Goal: Task Accomplishment & Management: Complete application form

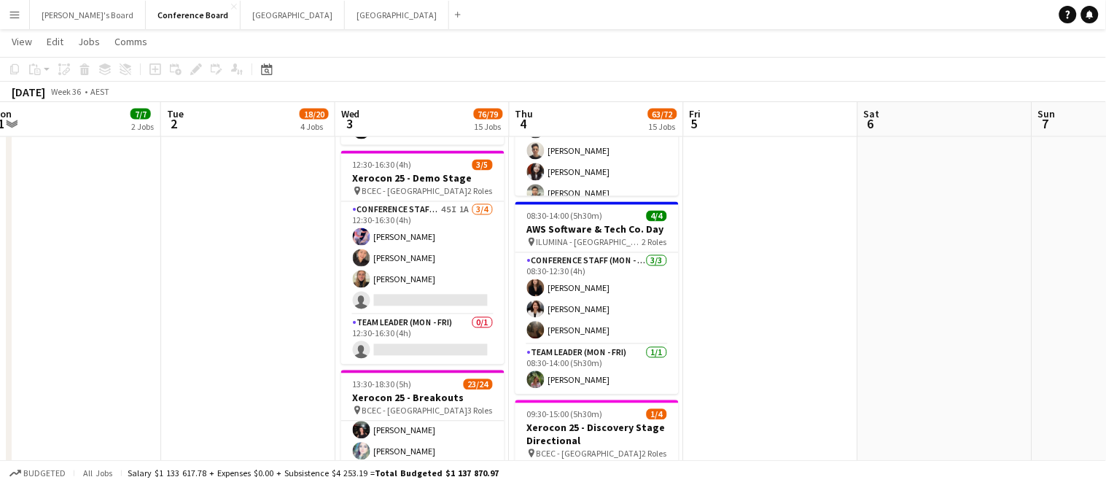
scroll to position [2058, 0]
click at [421, 349] on app-card-role "Team Leader (Mon - Fri) 0/1 12:30-16:30 (4h) single-neutral-actions" at bounding box center [422, 339] width 163 height 50
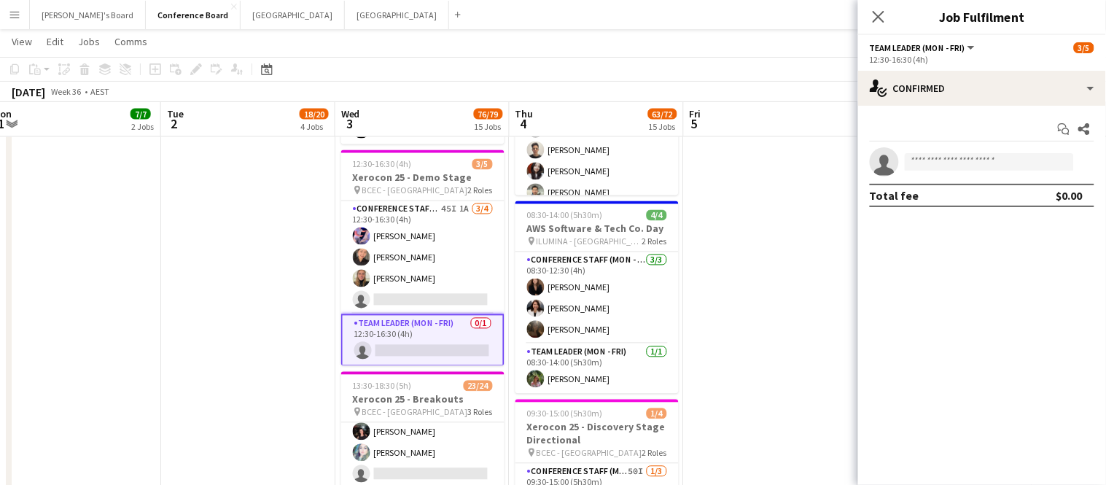
click at [421, 349] on app-card-role "Team Leader (Mon - Fri) 0/1 12:30-16:30 (4h) single-neutral-actions" at bounding box center [422, 340] width 163 height 52
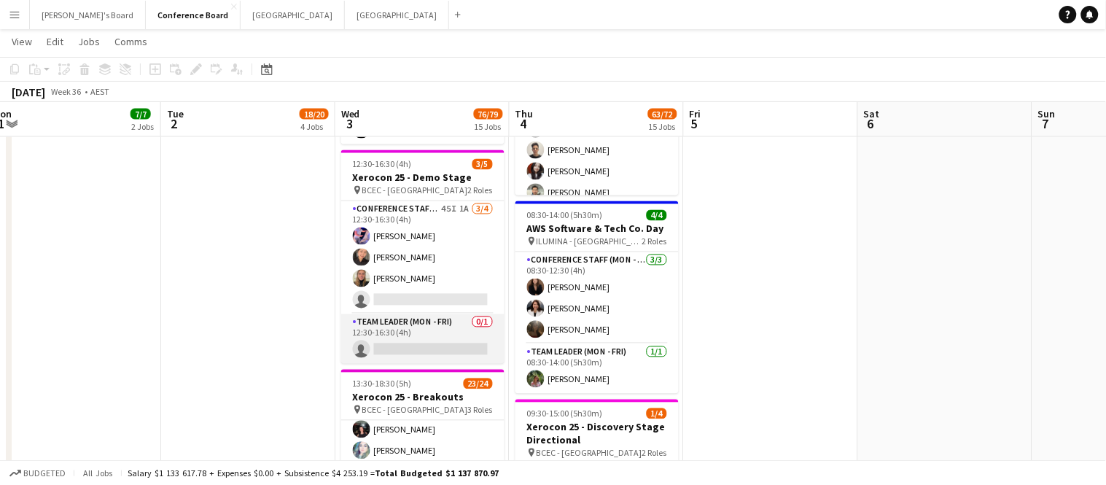
click at [421, 349] on app-card-role "Team Leader (Mon - Fri) 0/1 12:30-16:30 (4h) single-neutral-actions" at bounding box center [422, 339] width 163 height 50
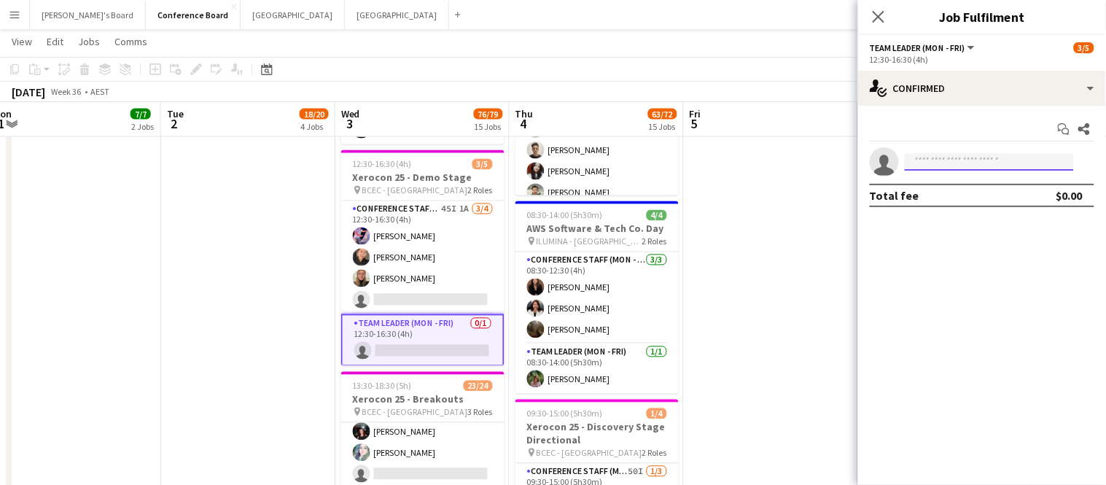
click at [964, 165] on input at bounding box center [989, 161] width 169 height 17
paste input "**********"
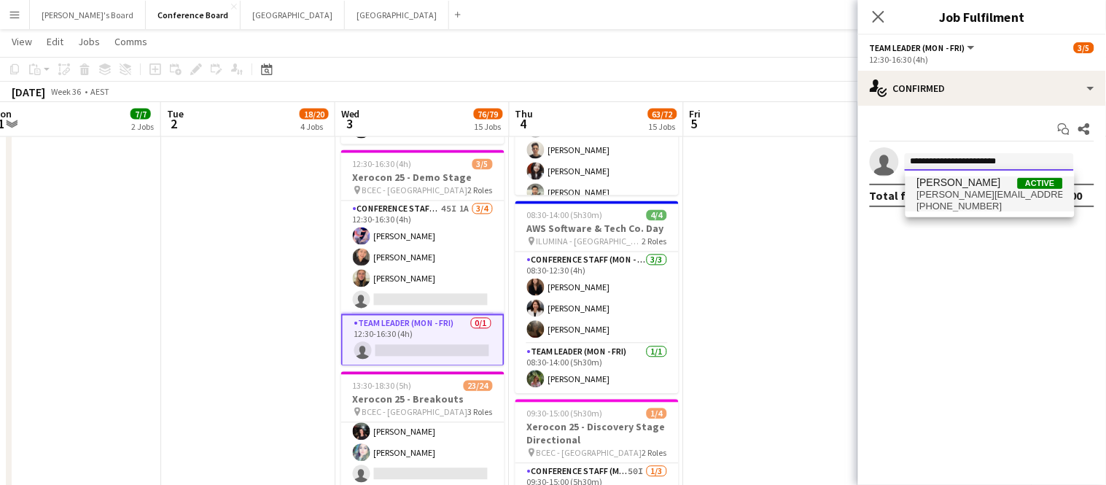
type input "**********"
click at [964, 193] on span "[PERSON_NAME][EMAIL_ADDRESS][PERSON_NAME][DOMAIN_NAME]" at bounding box center [990, 195] width 146 height 12
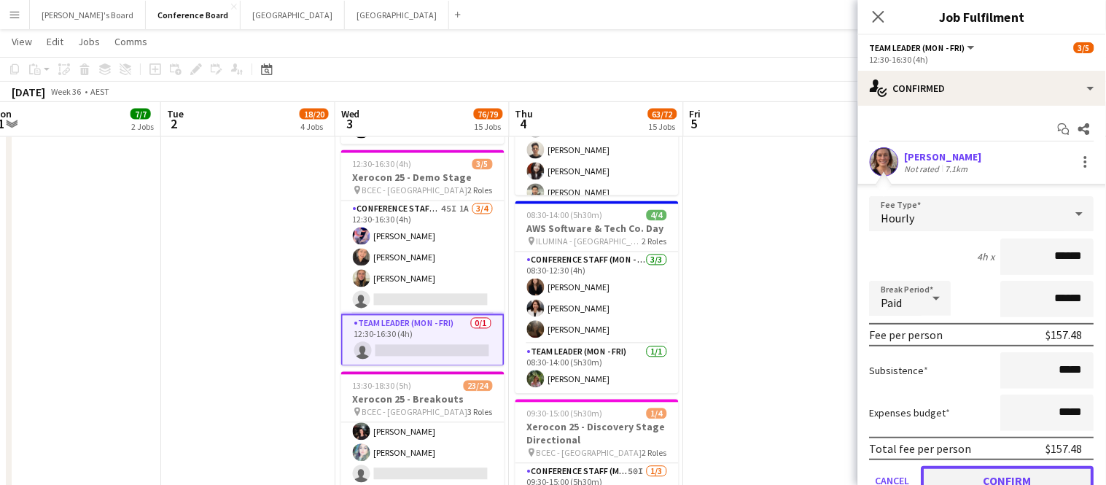
click at [975, 477] on button "Confirm" at bounding box center [1008, 480] width 173 height 29
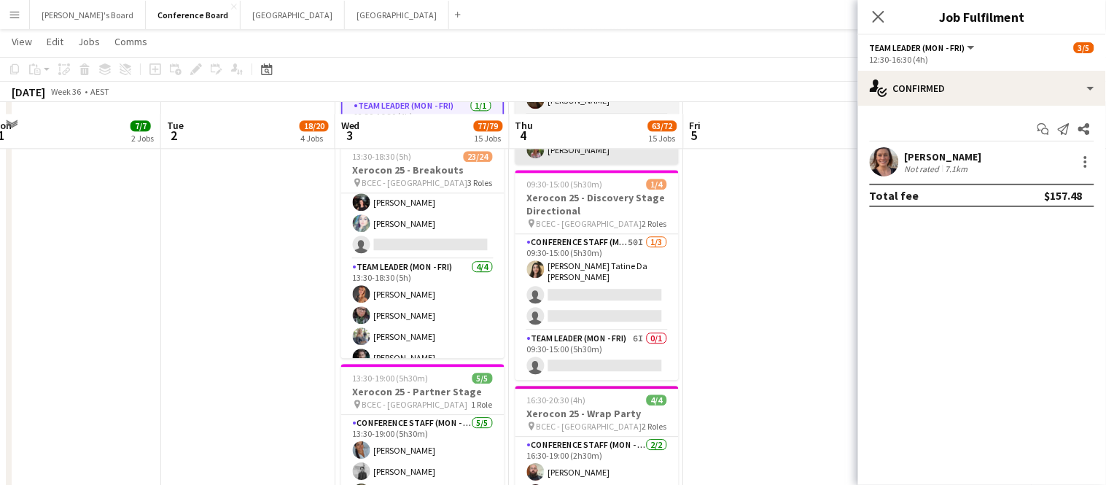
scroll to position [2305, 0]
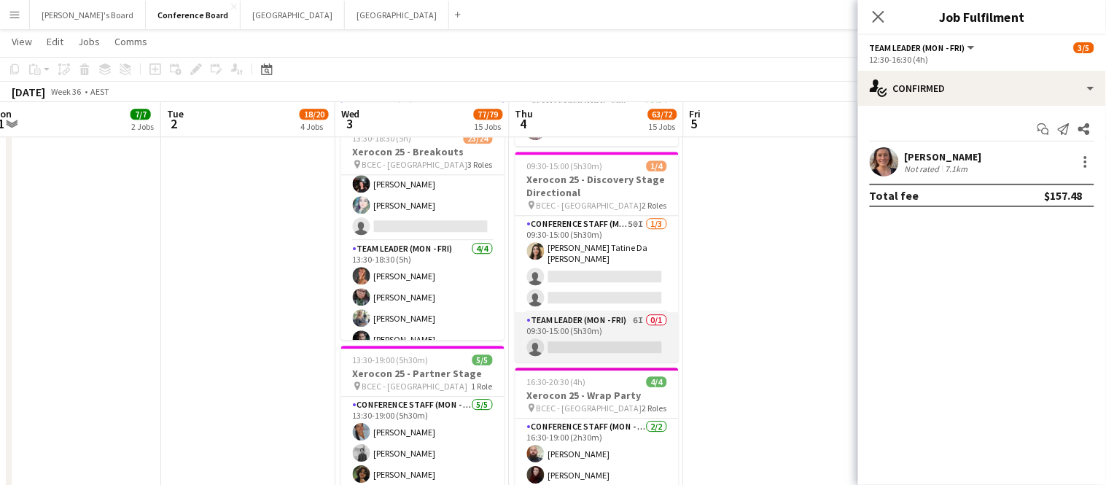
click at [593, 351] on app-card-role "Team Leader (Mon - Fri) 6I 0/1 09:30-15:00 (5h30m) single-neutral-actions" at bounding box center [596, 337] width 163 height 50
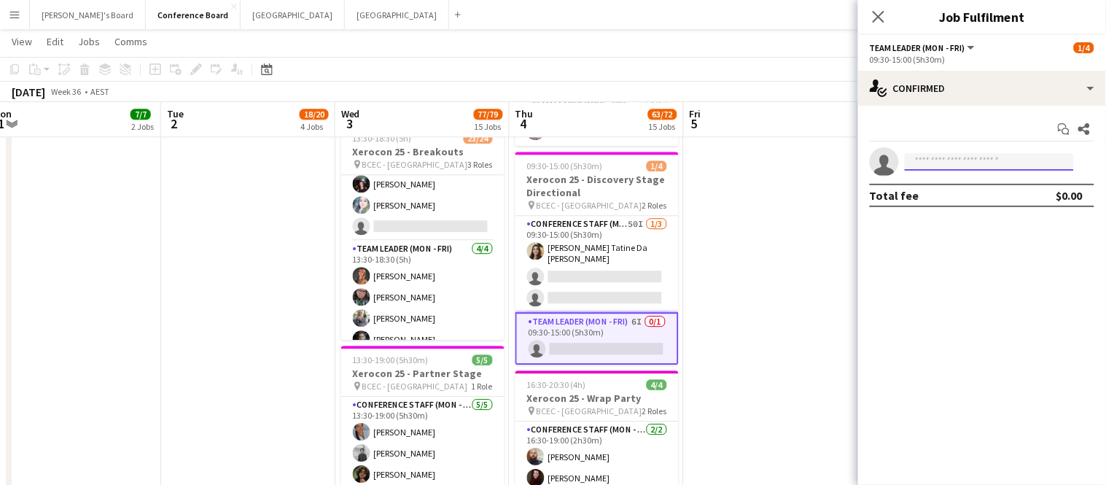
click at [956, 153] on input at bounding box center [989, 161] width 169 height 17
paste input "**********"
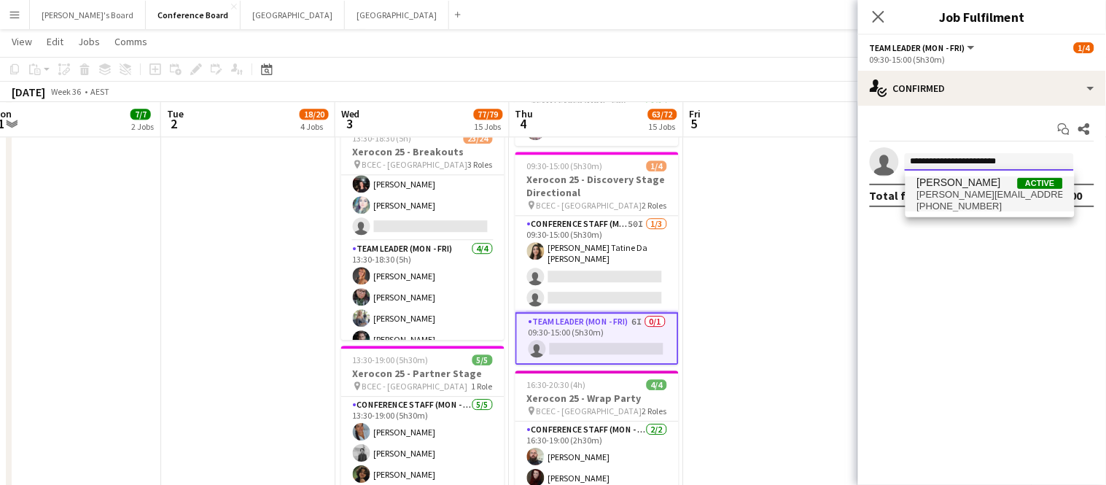
type input "**********"
click at [953, 203] on span "+61402712569" at bounding box center [990, 207] width 146 height 12
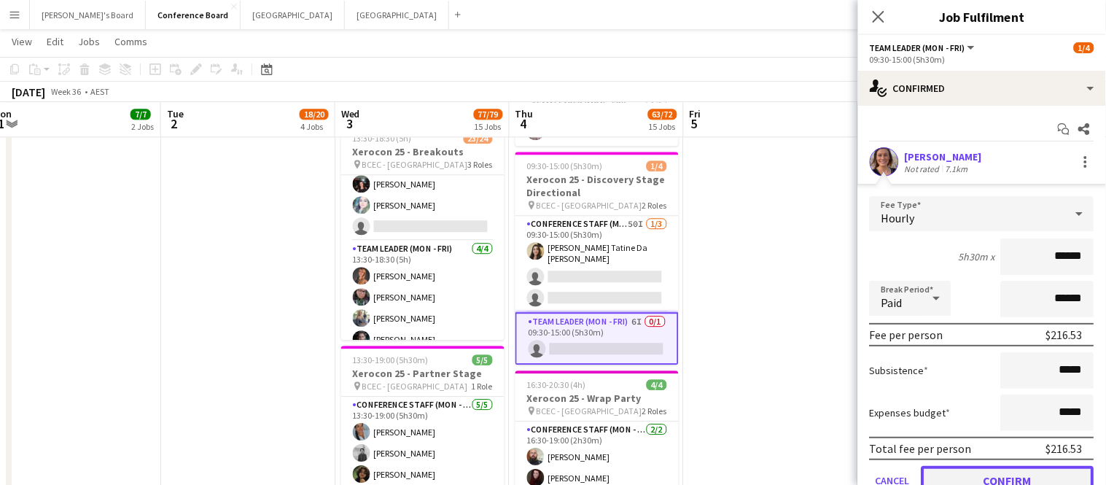
click at [972, 476] on button "Confirm" at bounding box center [1008, 480] width 173 height 29
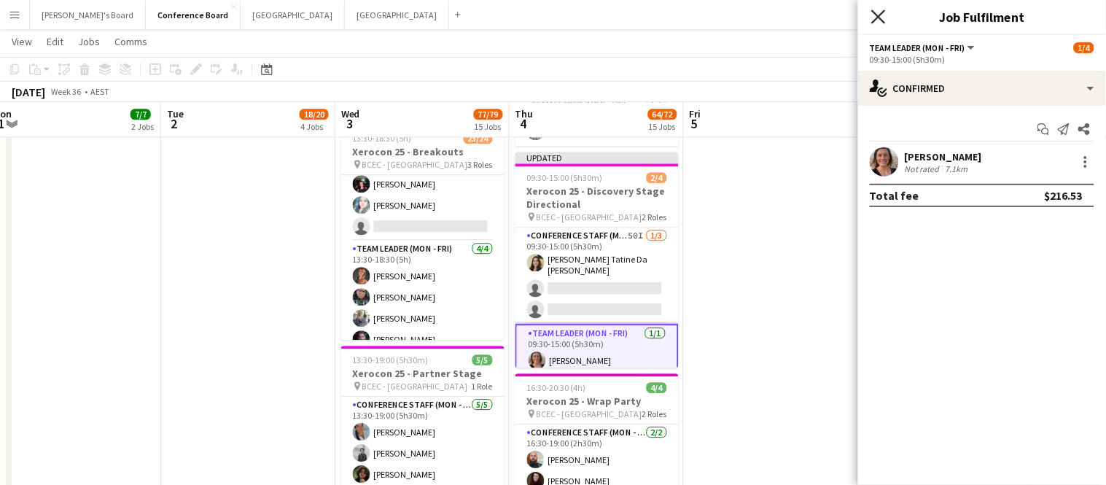
click at [876, 14] on icon at bounding box center [878, 16] width 14 height 14
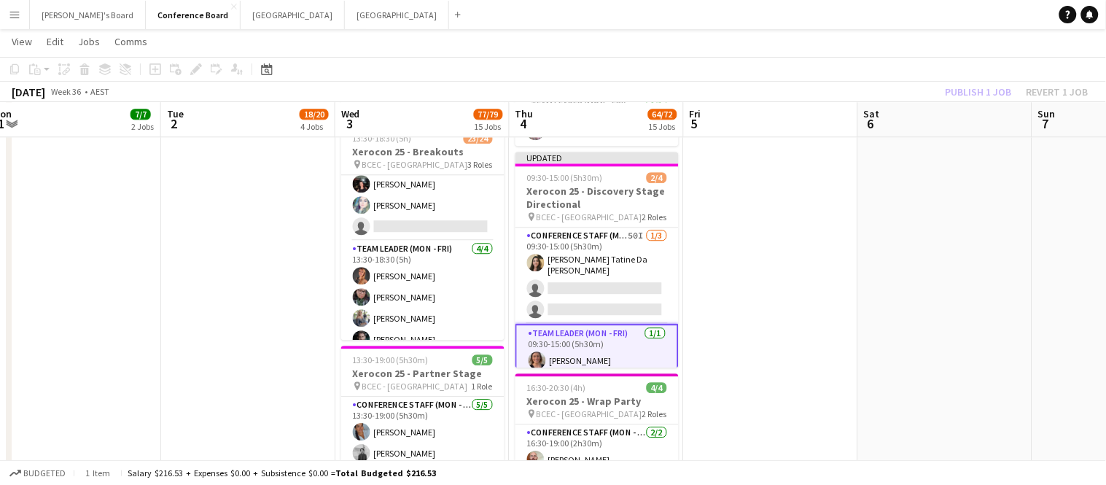
click at [964, 96] on div "Publish 1 job Revert 1 job" at bounding box center [1017, 91] width 178 height 19
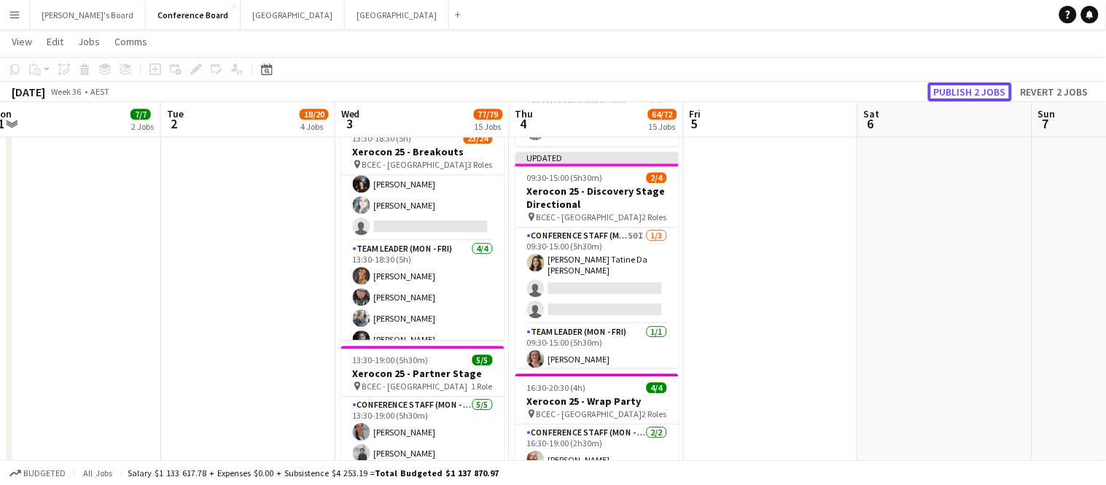
click at [964, 96] on button "Publish 2 jobs" at bounding box center [970, 91] width 84 height 19
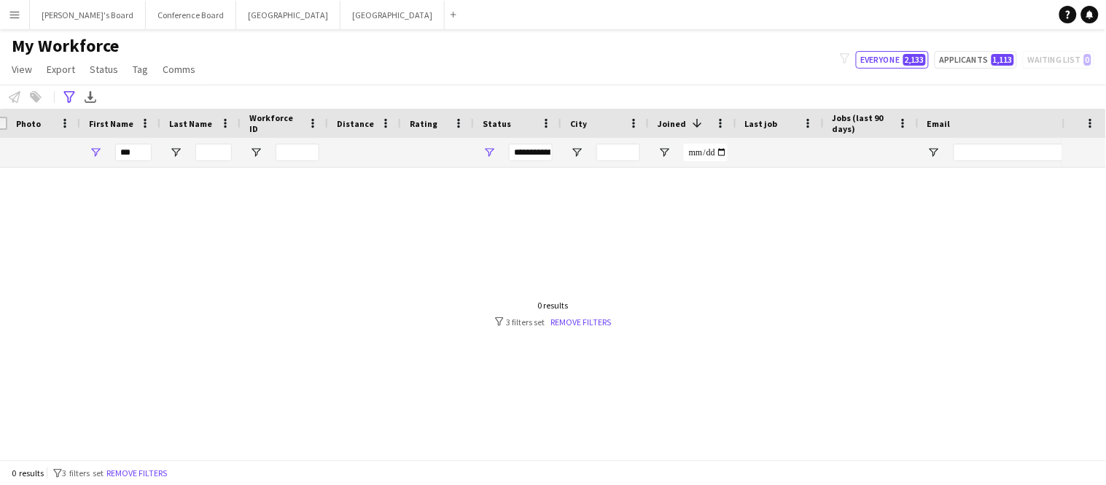
scroll to position [0, 15]
type input "*"
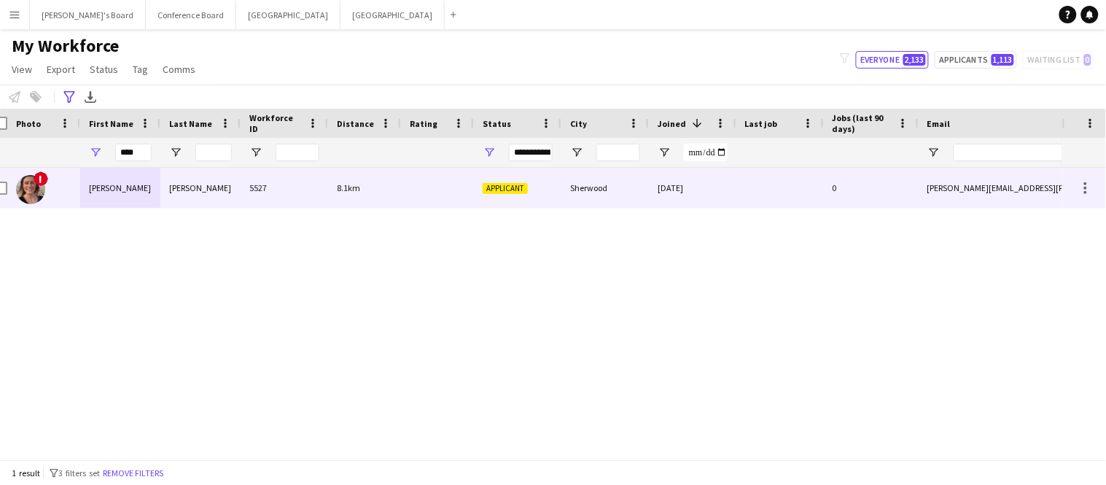
type input "****"
click at [194, 198] on div "[PERSON_NAME]" at bounding box center [200, 188] width 80 height 40
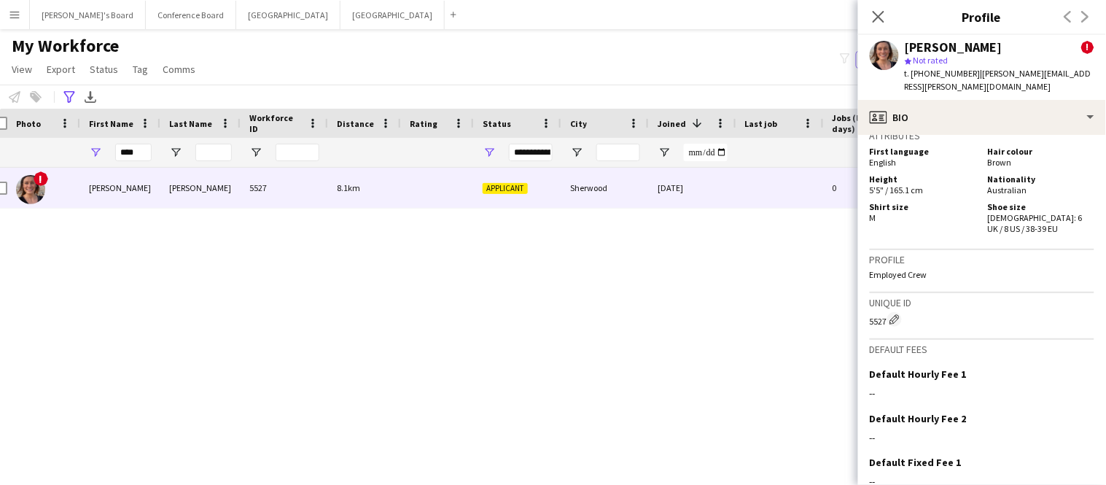
scroll to position [1167, 0]
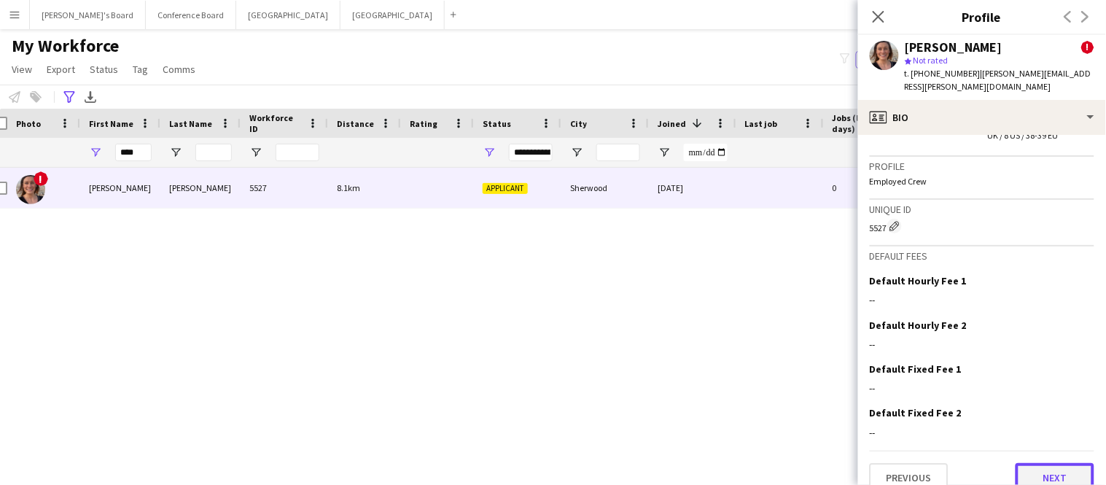
click at [1042, 463] on button "Next" at bounding box center [1055, 477] width 79 height 29
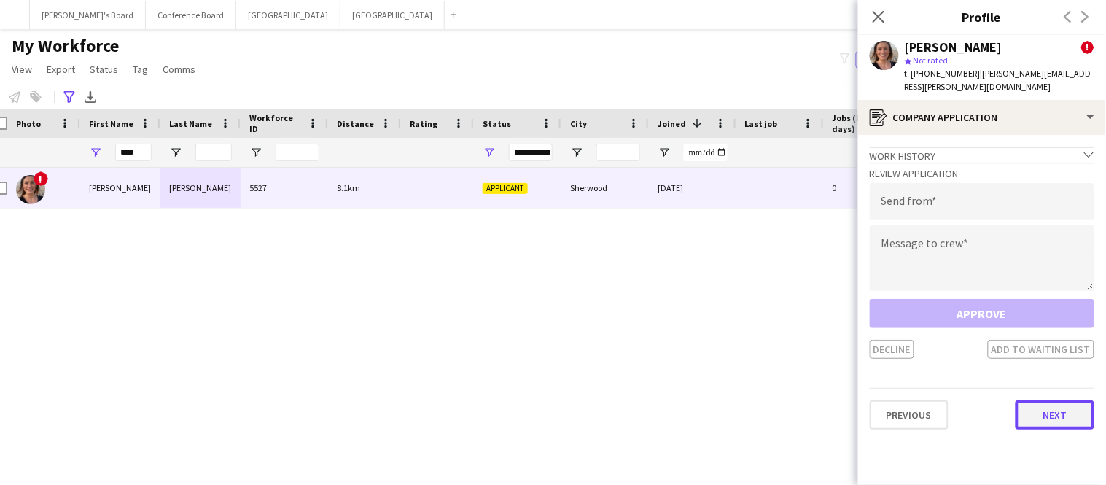
click at [1054, 405] on button "Next" at bounding box center [1055, 414] width 79 height 29
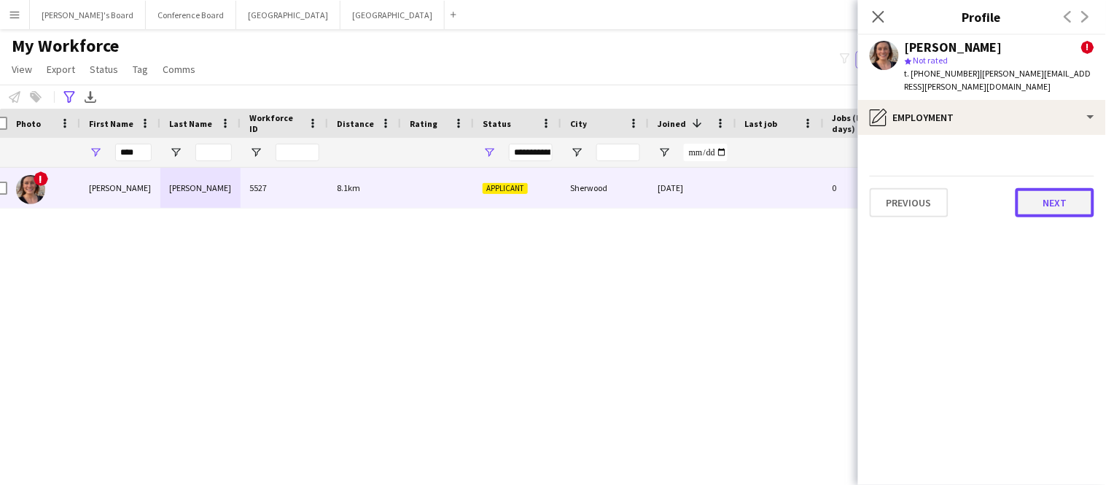
click at [1056, 188] on button "Next" at bounding box center [1055, 202] width 79 height 29
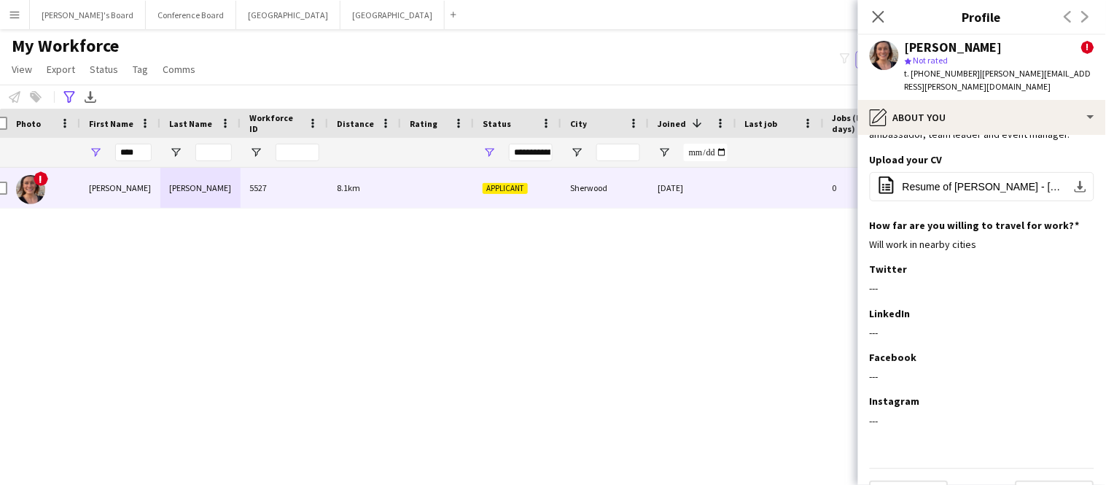
scroll to position [164, 0]
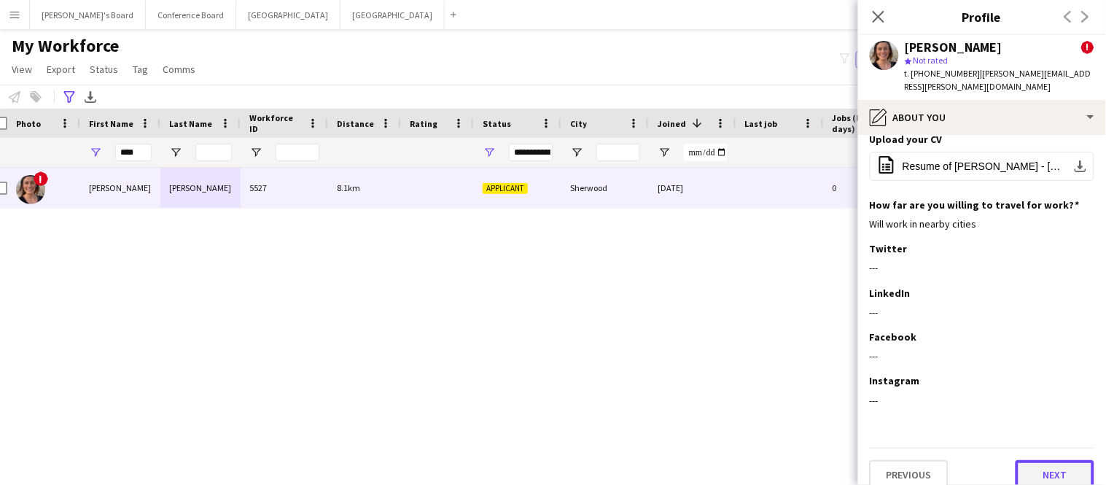
click at [1046, 460] on button "Next" at bounding box center [1055, 474] width 79 height 29
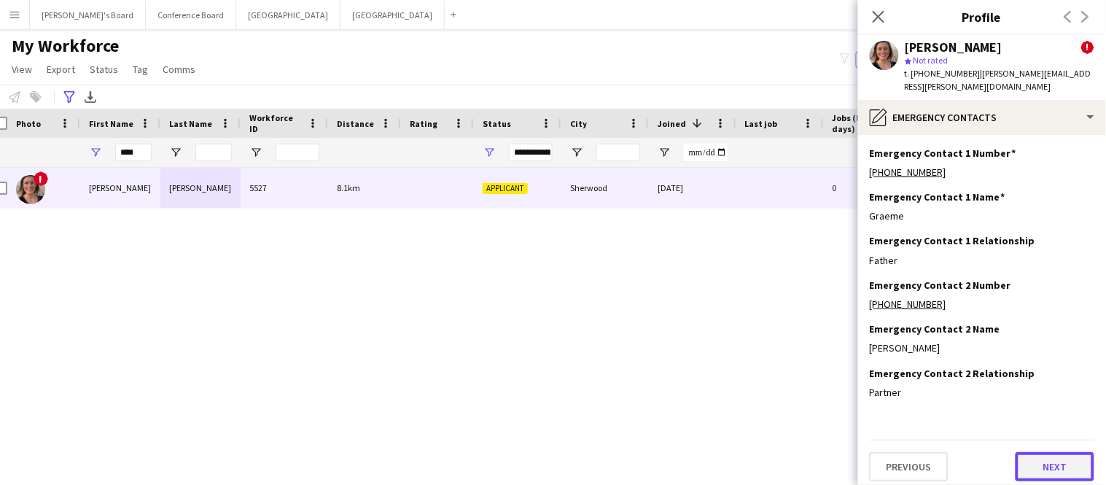
click at [1047, 452] on button "Next" at bounding box center [1055, 466] width 79 height 29
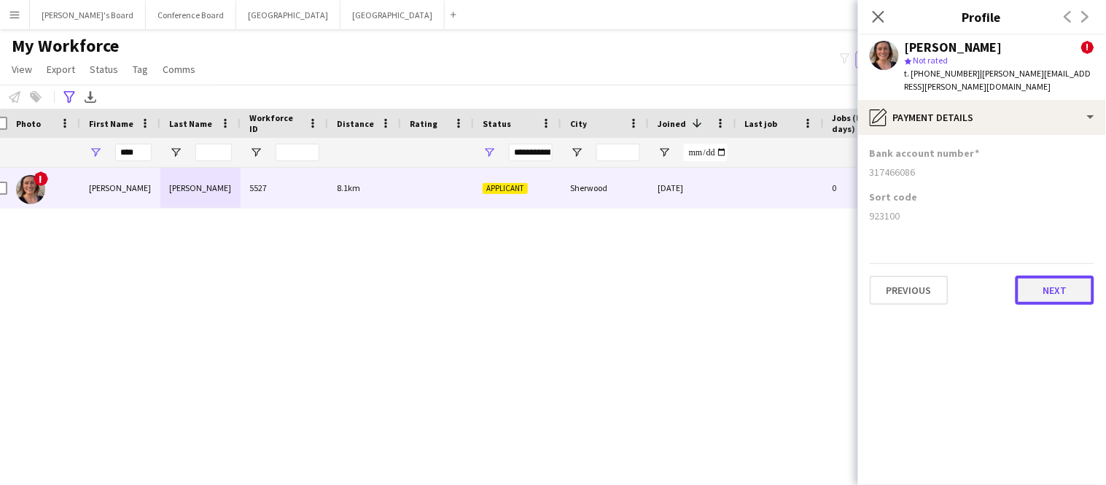
click at [1061, 276] on button "Next" at bounding box center [1055, 290] width 79 height 29
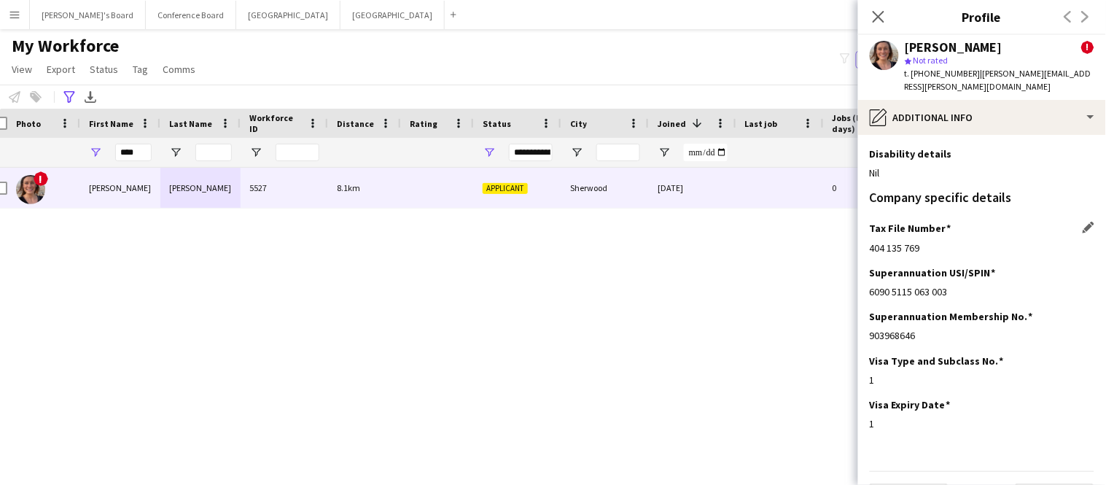
scroll to position [139, 0]
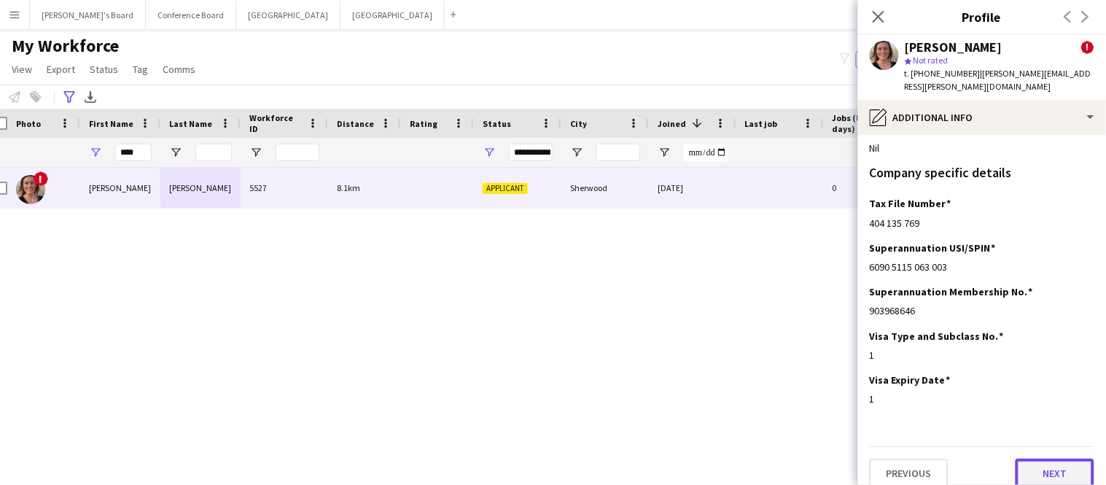
click at [1069, 461] on button "Next" at bounding box center [1055, 473] width 79 height 29
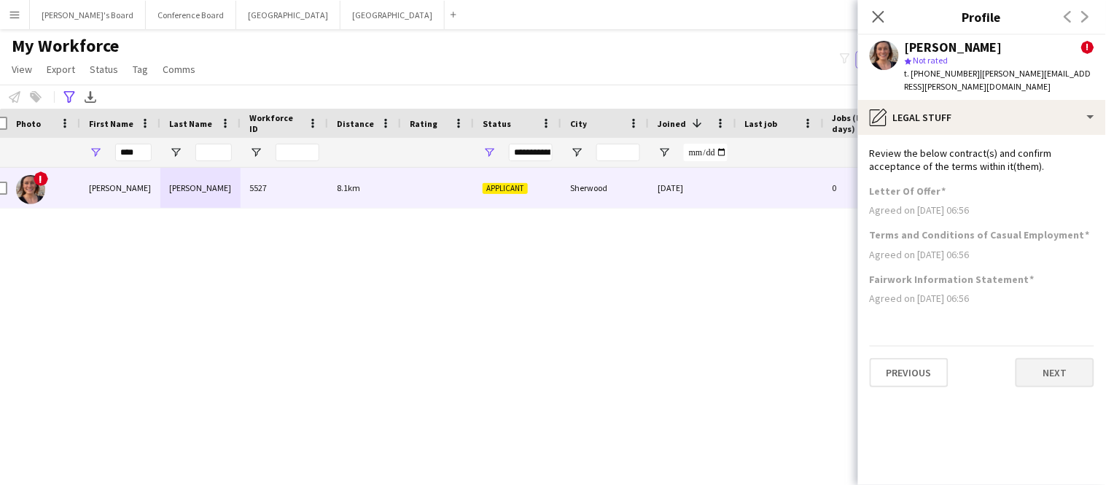
scroll to position [0, 0]
click at [1054, 365] on button "Next" at bounding box center [1055, 372] width 79 height 29
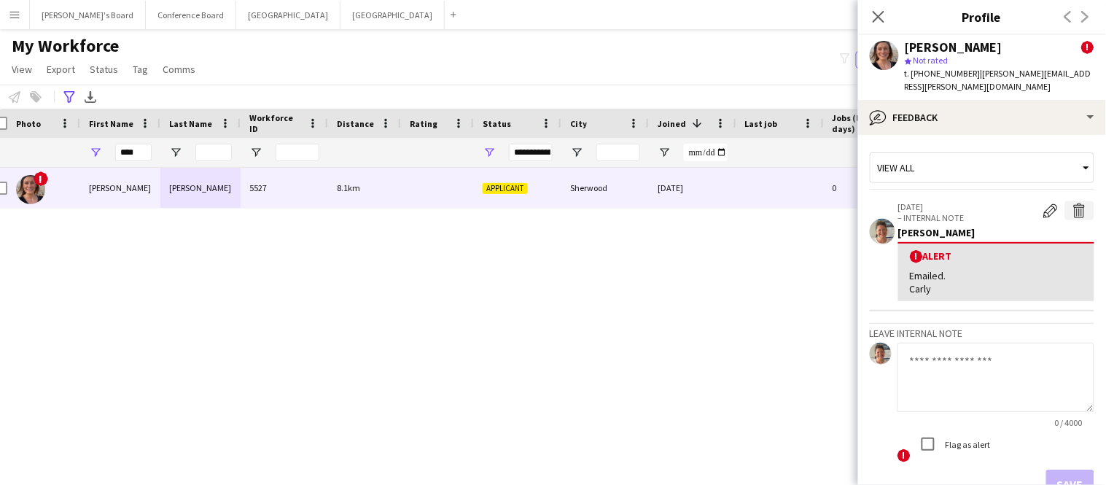
click at [1079, 203] on app-icon "Delete alert" at bounding box center [1080, 210] width 15 height 15
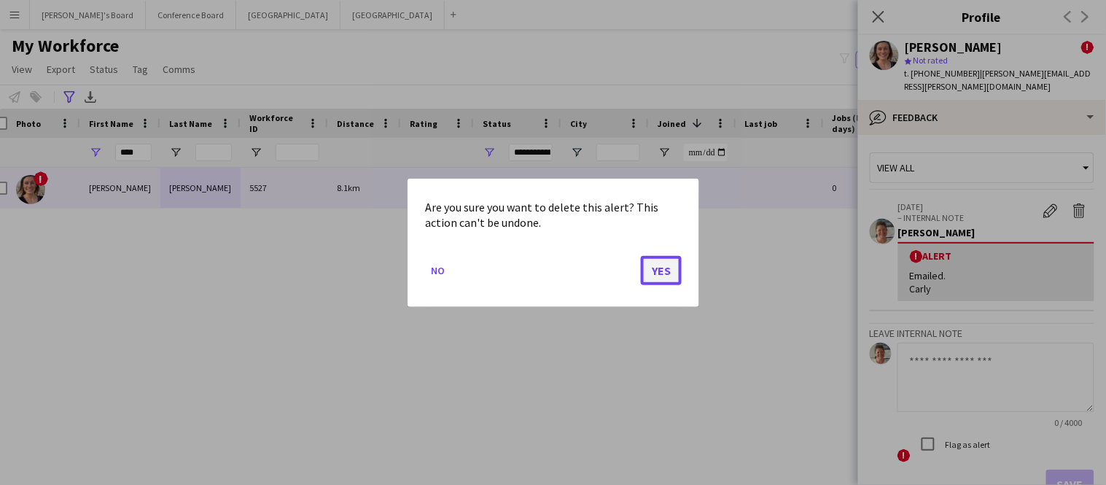
click at [666, 268] on button "Yes" at bounding box center [661, 269] width 41 height 29
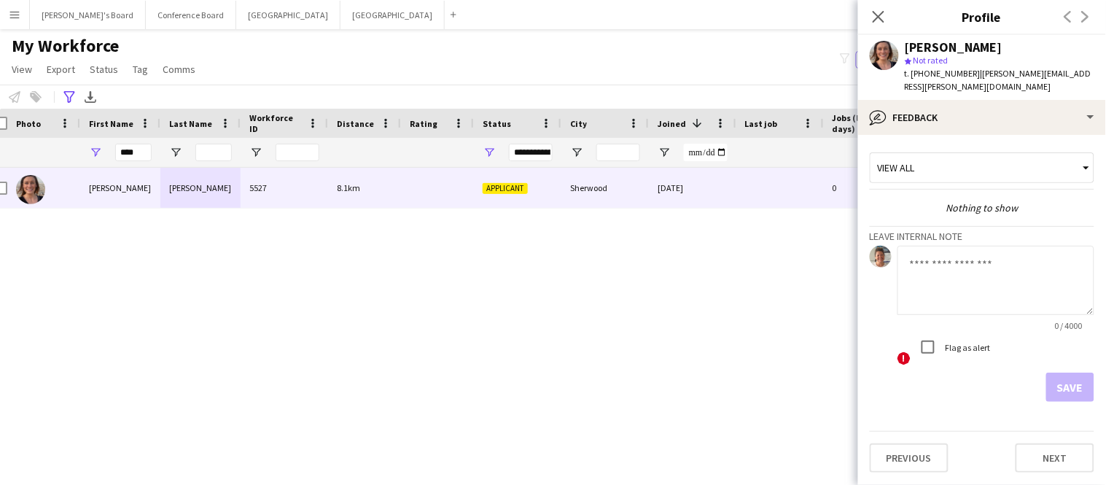
click at [981, 256] on textarea at bounding box center [996, 280] width 197 height 69
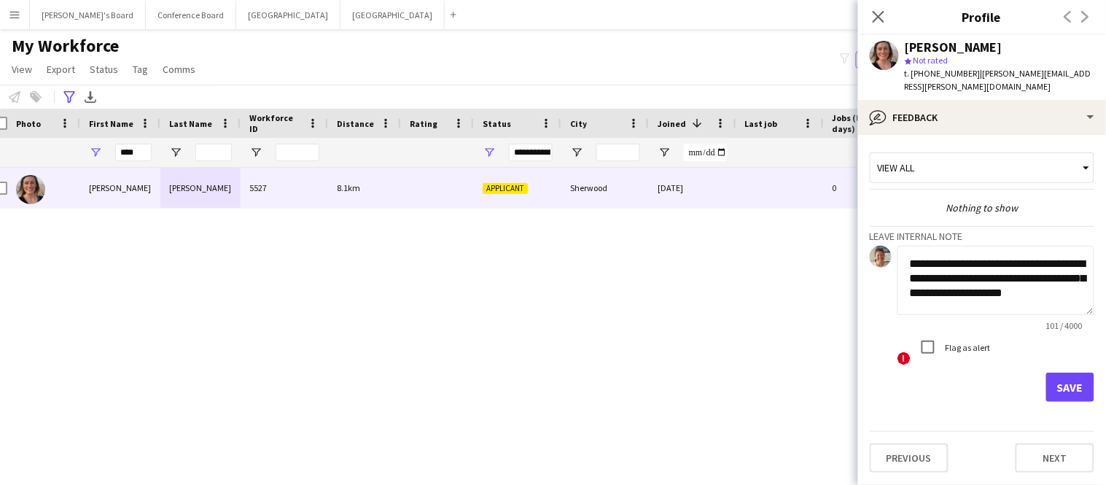
click at [1070, 266] on textarea "**********" at bounding box center [996, 280] width 197 height 69
click at [1072, 280] on textarea "**********" at bounding box center [996, 280] width 197 height 69
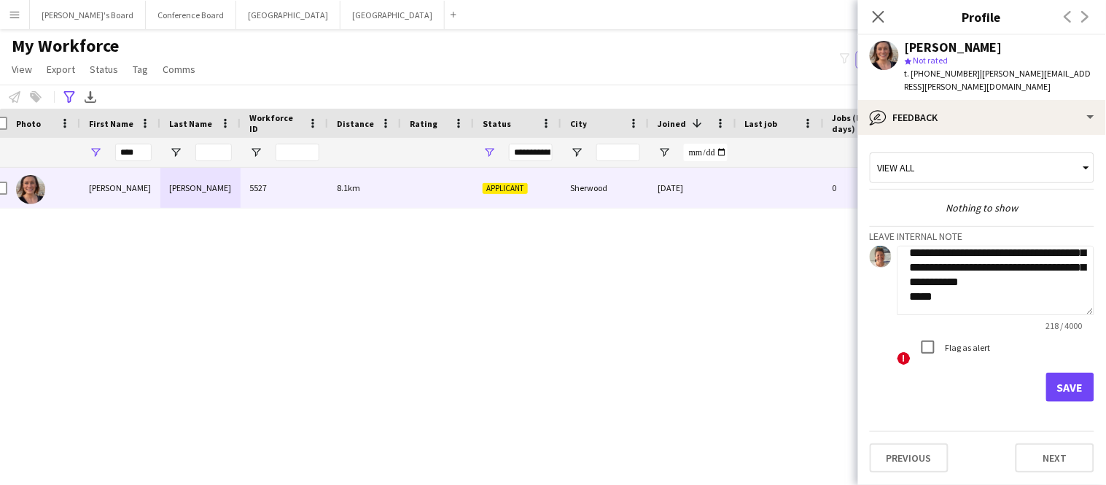
click at [964, 268] on textarea "**********" at bounding box center [996, 280] width 197 height 69
type textarea "**********"
click at [1065, 382] on button "Save" at bounding box center [1070, 387] width 48 height 29
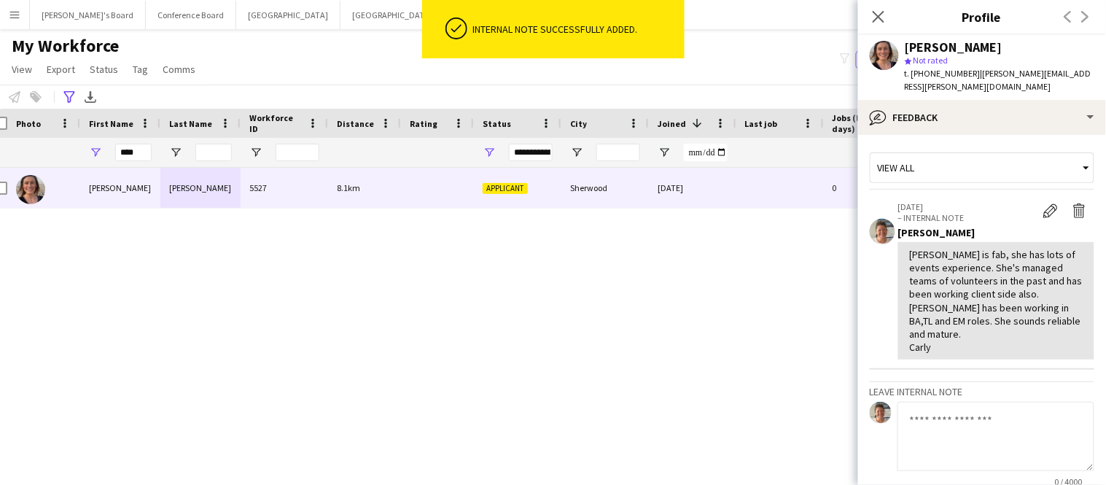
scroll to position [125, 0]
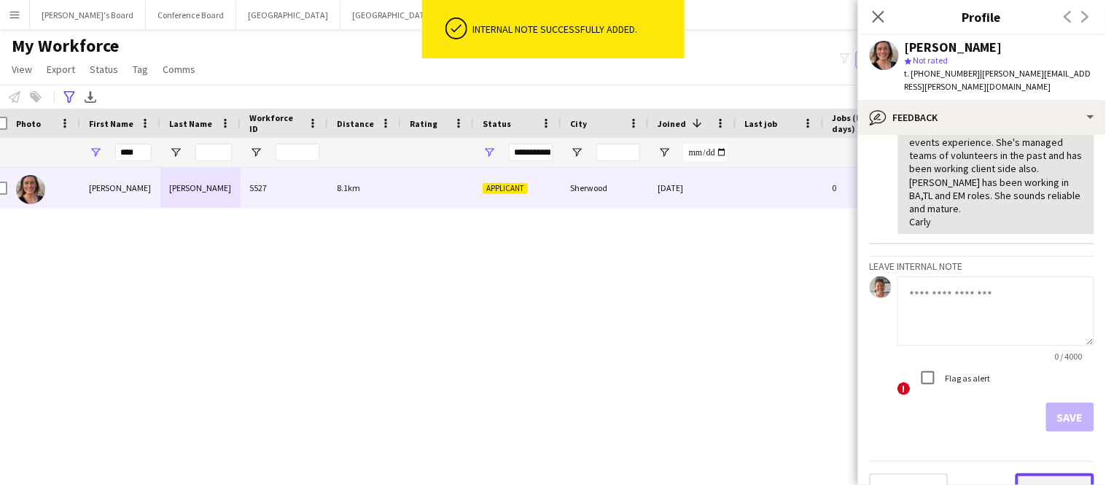
click at [1054, 473] on button "Next" at bounding box center [1055, 487] width 79 height 29
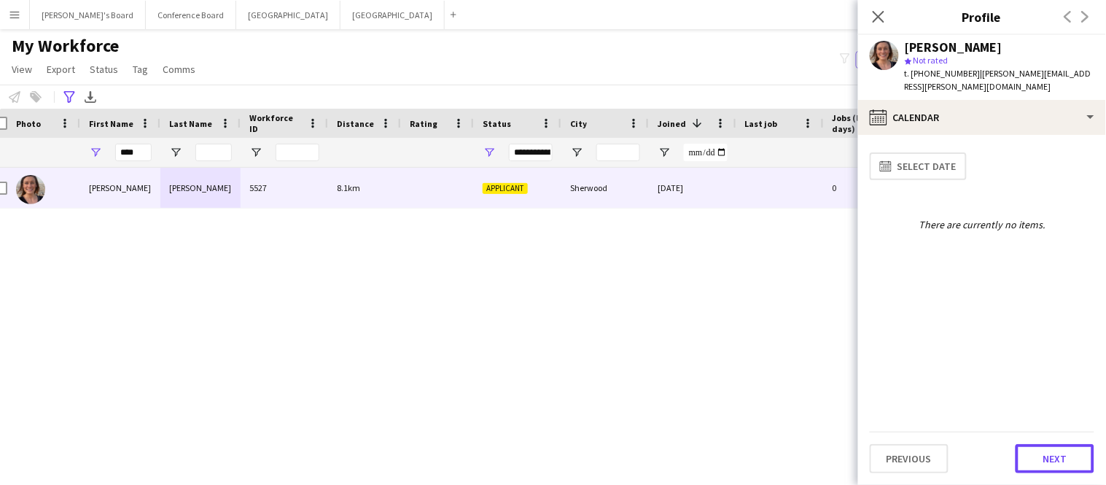
click at [1054, 454] on button "Next" at bounding box center [1055, 458] width 79 height 29
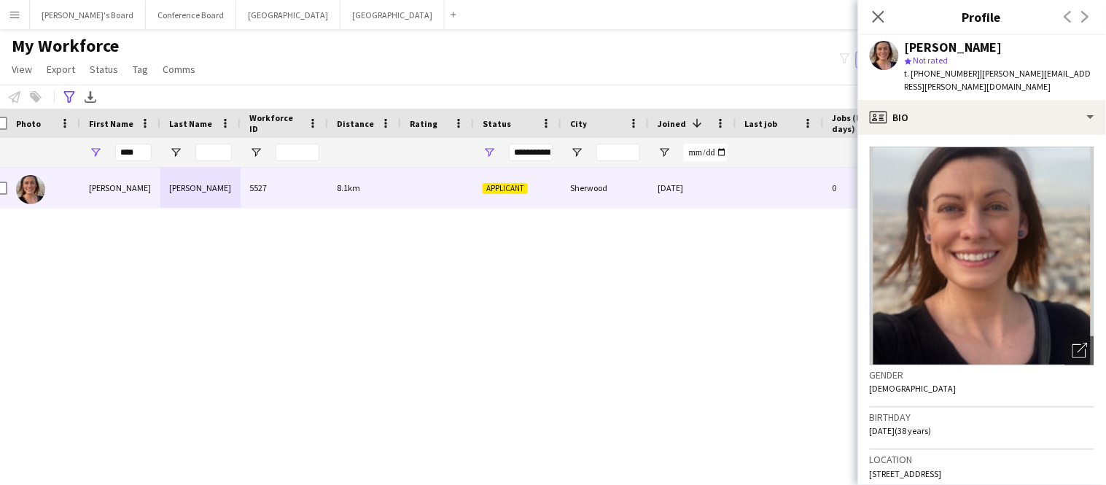
click at [1054, 454] on div "Location [STREET_ADDRESS]" at bounding box center [982, 471] width 225 height 42
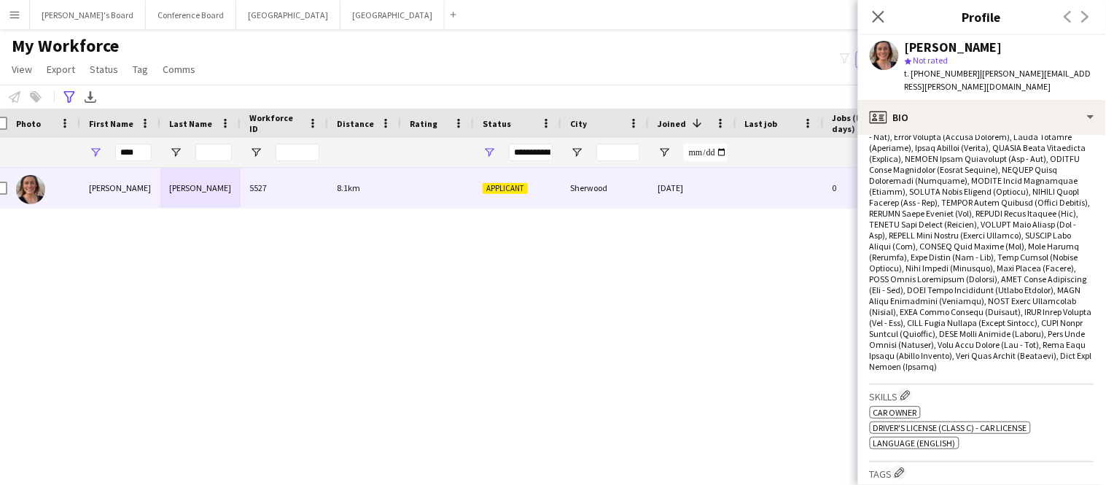
scroll to position [1011, 0]
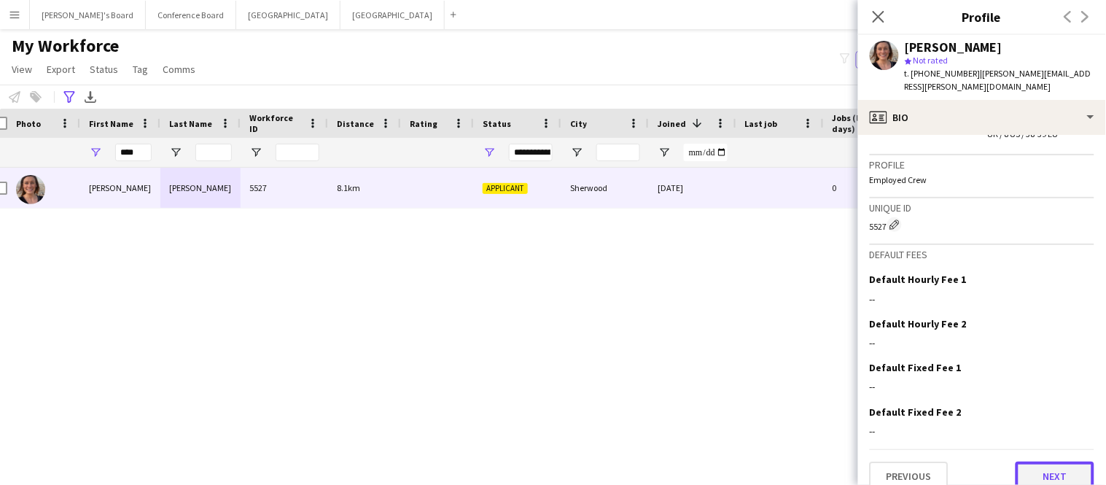
click at [1059, 462] on button "Next" at bounding box center [1055, 476] width 79 height 29
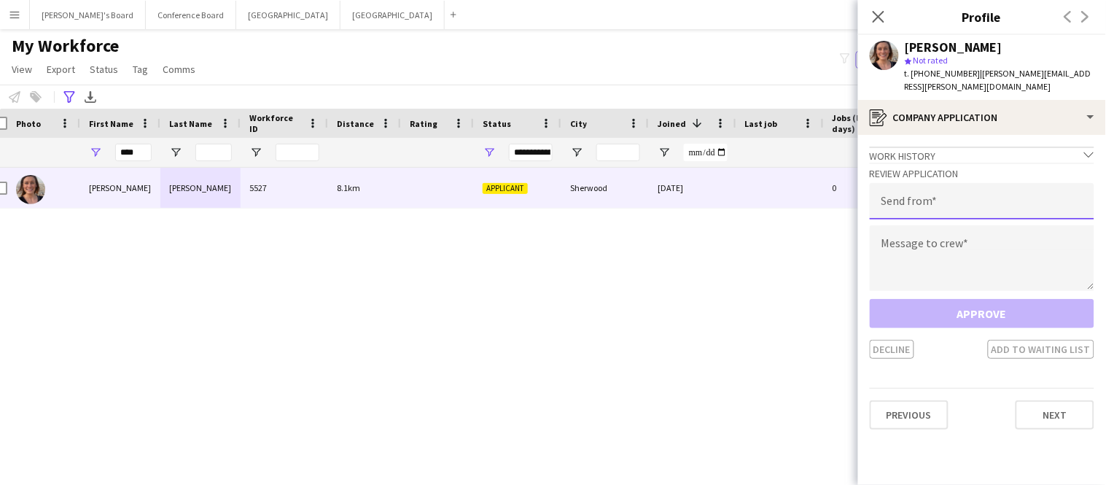
click at [958, 192] on input "email" at bounding box center [982, 201] width 225 height 36
type input "**********"
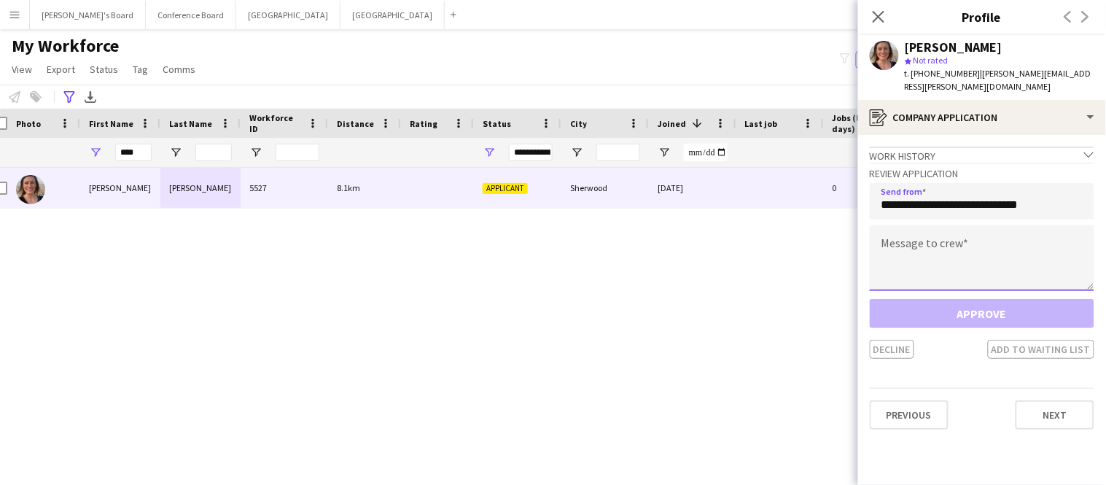
click at [954, 225] on textarea at bounding box center [982, 258] width 225 height 66
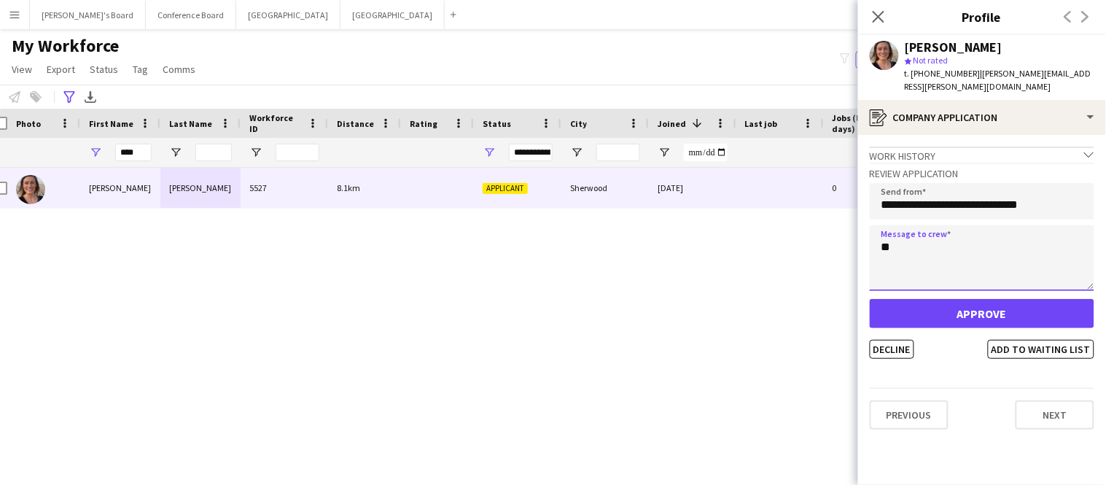
type textarea "*"
type textarea "*******"
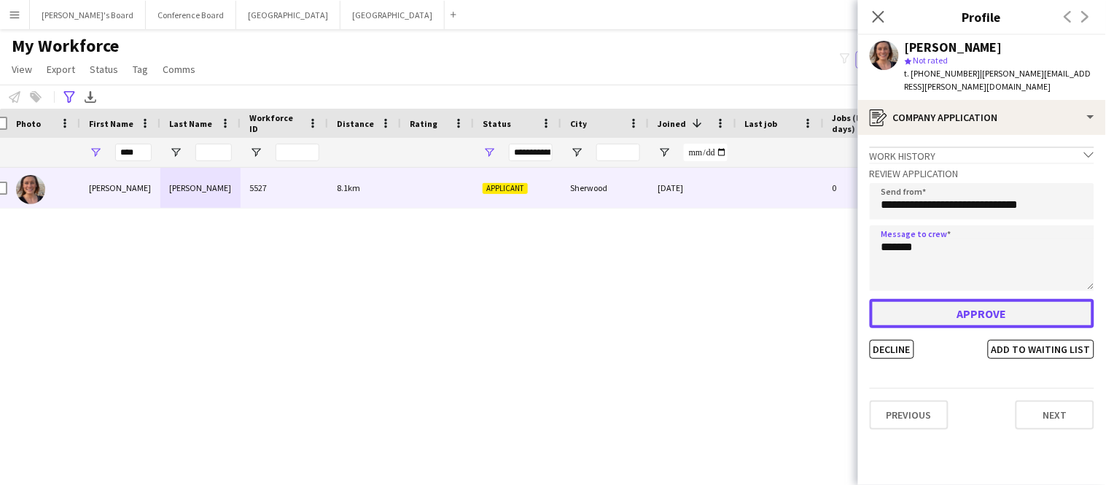
click at [973, 299] on button "Approve" at bounding box center [982, 313] width 225 height 29
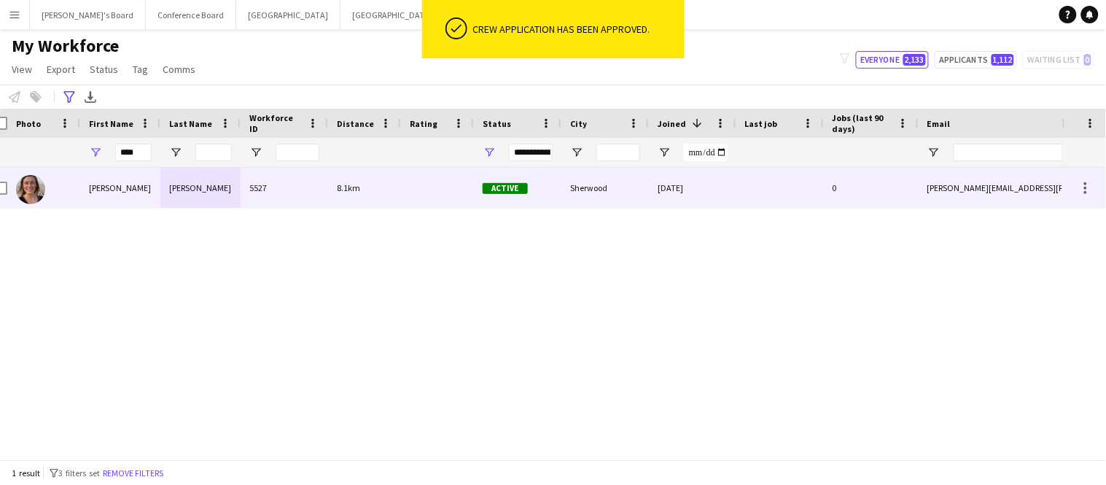
click at [931, 195] on div "[PERSON_NAME][EMAIL_ADDRESS][PERSON_NAME][DOMAIN_NAME]" at bounding box center [1065, 188] width 292 height 40
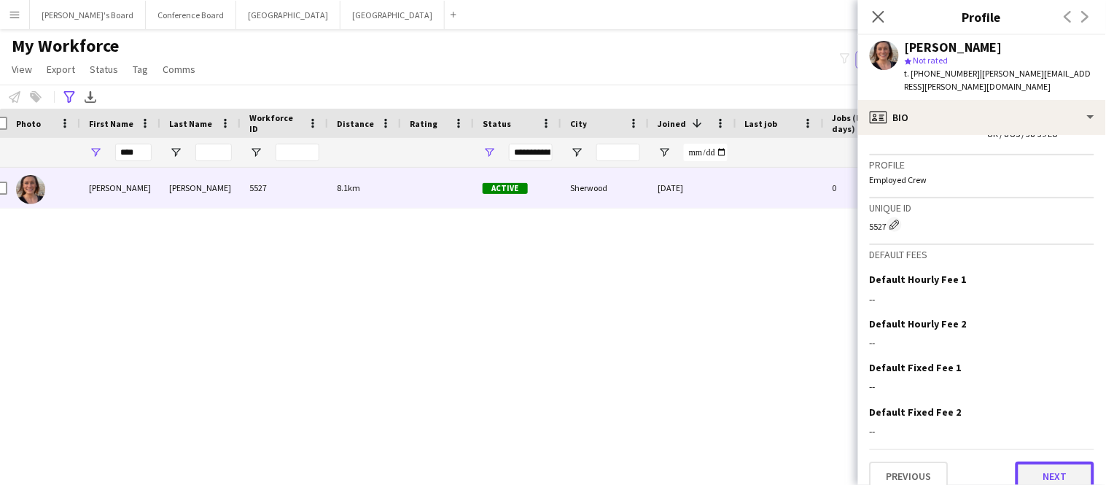
click at [1052, 462] on button "Next" at bounding box center [1055, 476] width 79 height 29
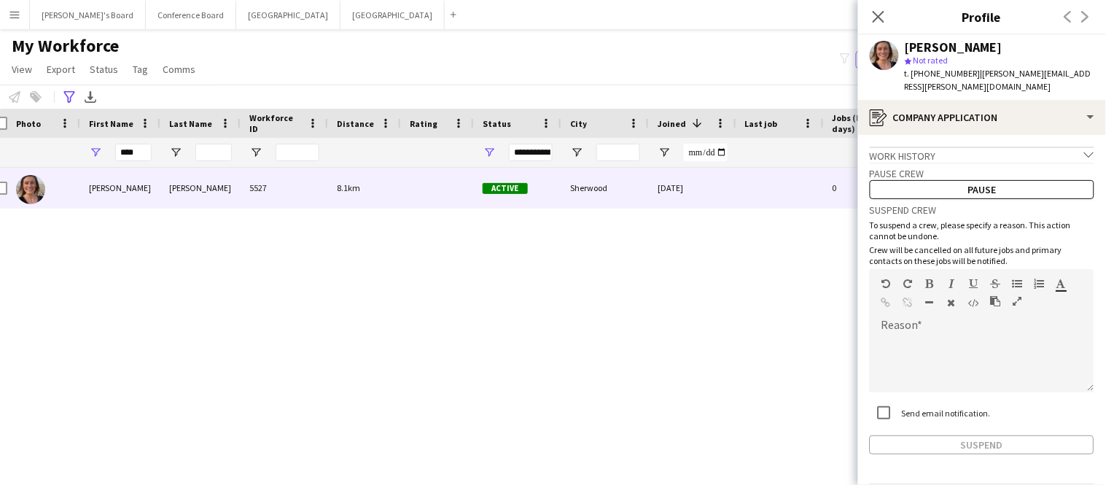
scroll to position [37, 0]
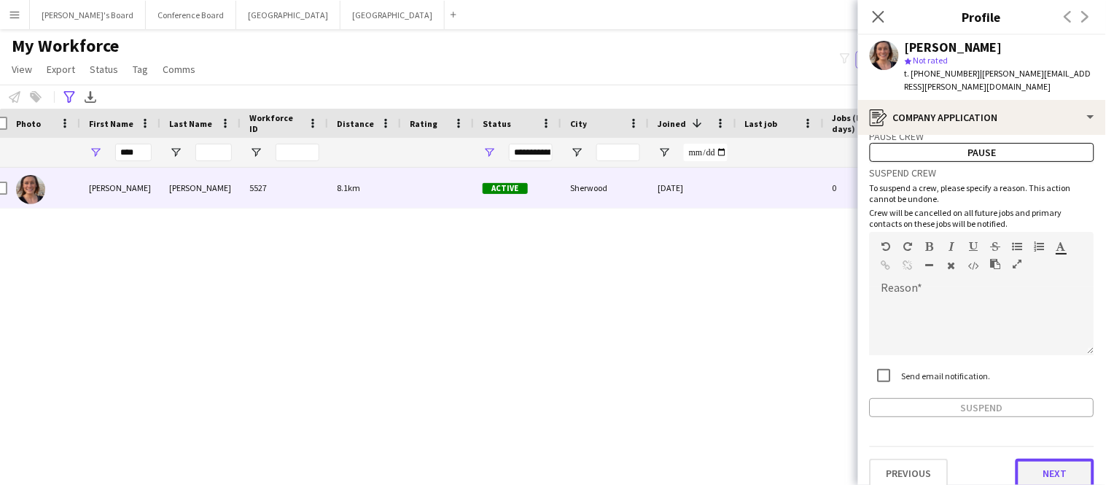
click at [1056, 459] on button "Next" at bounding box center [1055, 473] width 79 height 29
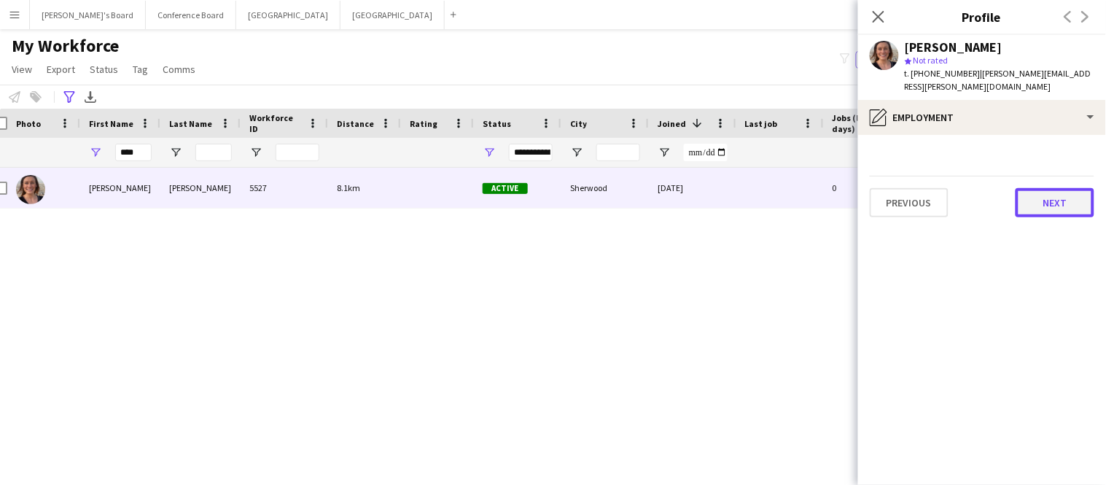
click at [1049, 190] on button "Next" at bounding box center [1055, 202] width 79 height 29
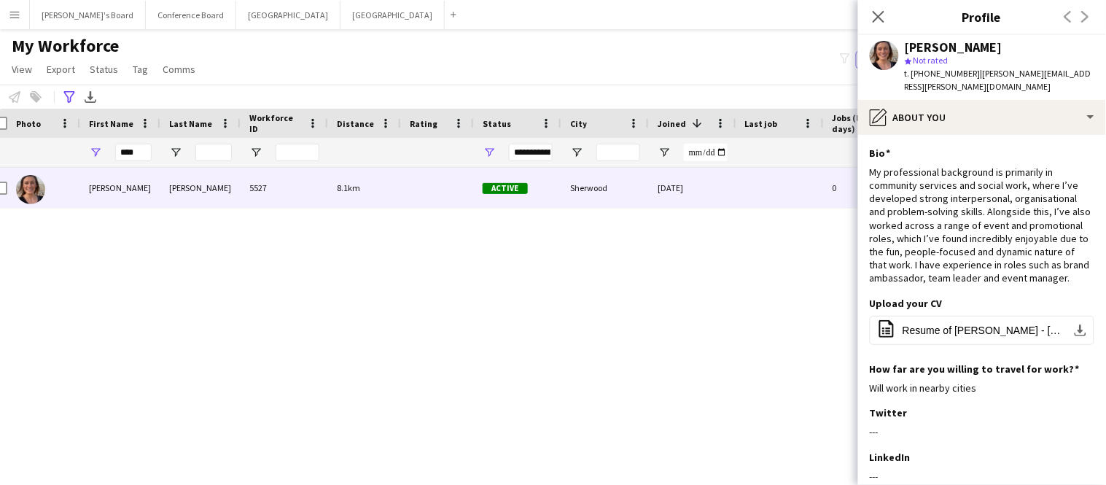
scroll to position [164, 0]
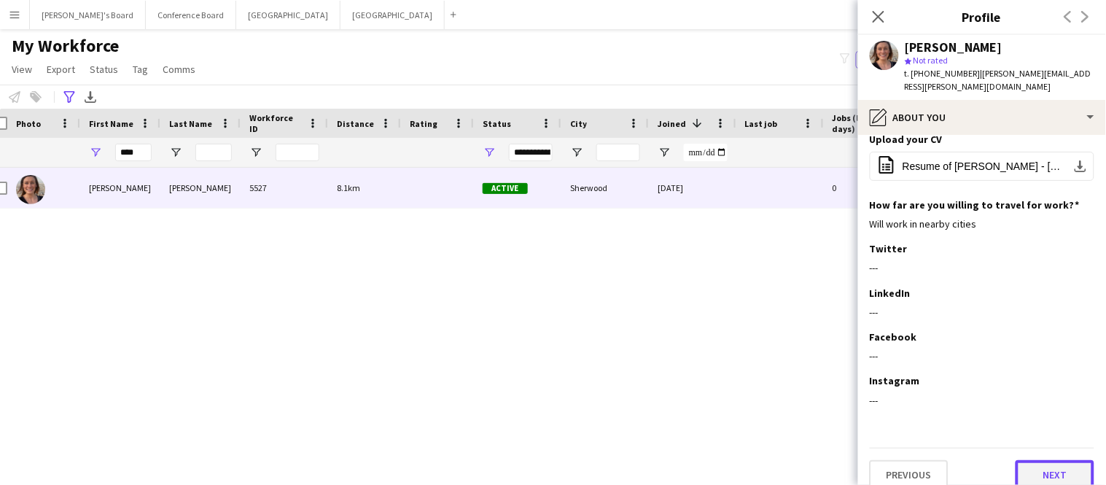
click at [1043, 460] on button "Next" at bounding box center [1055, 474] width 79 height 29
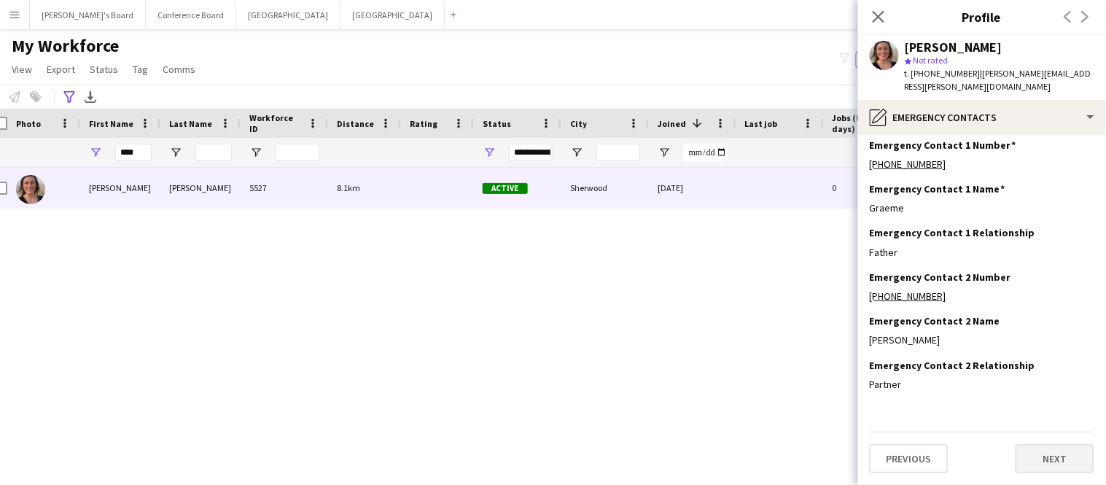
scroll to position [0, 0]
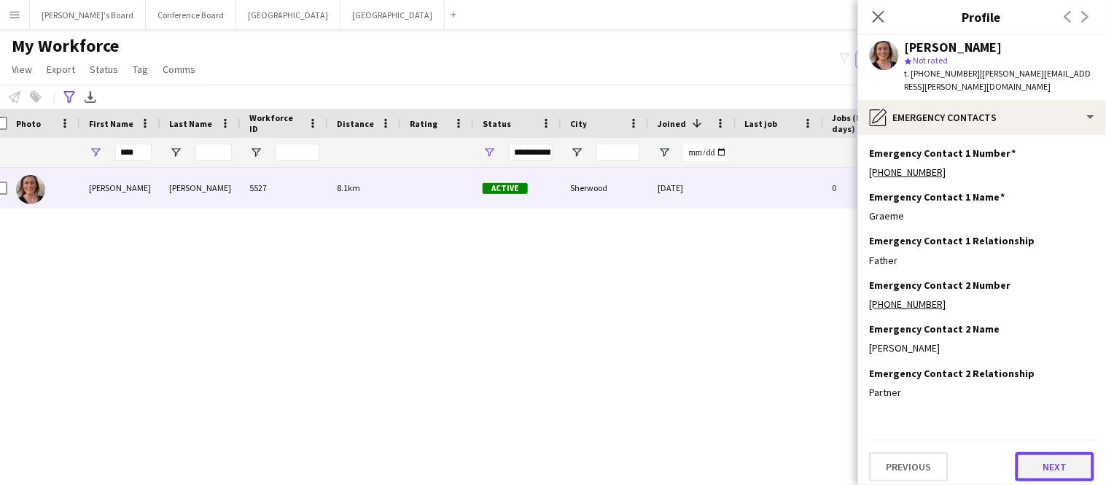
click at [1043, 459] on button "Next" at bounding box center [1055, 466] width 79 height 29
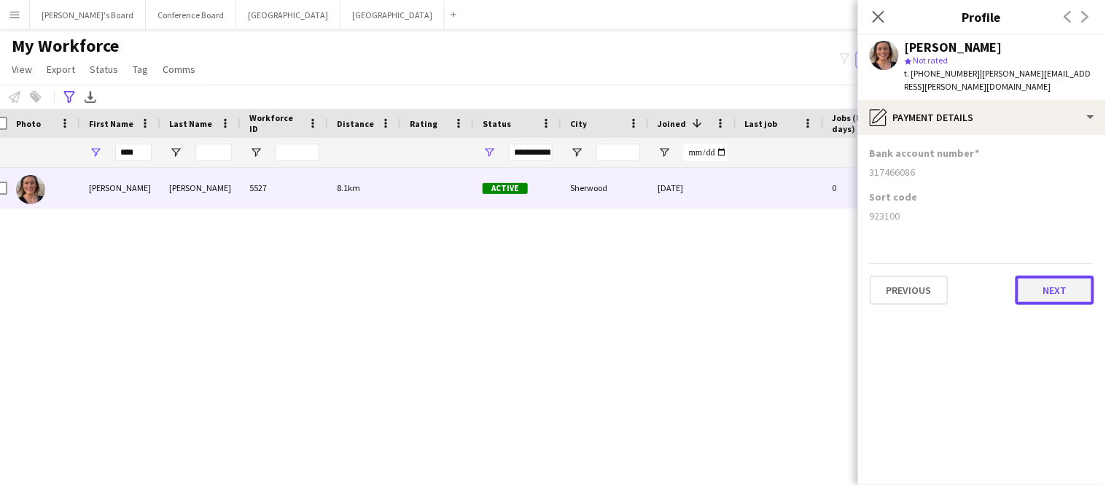
click at [1034, 276] on button "Next" at bounding box center [1055, 290] width 79 height 29
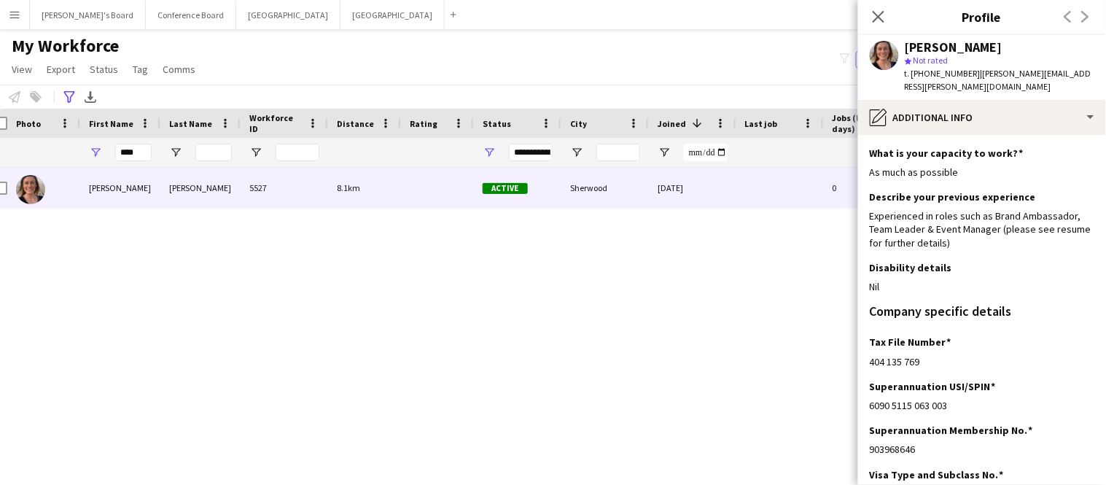
scroll to position [139, 0]
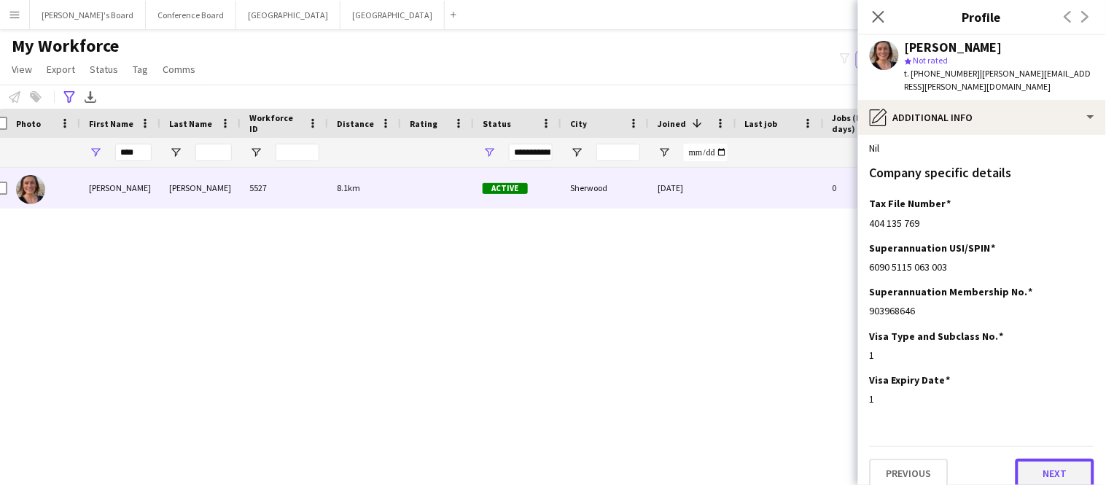
click at [1051, 467] on button "Next" at bounding box center [1055, 473] width 79 height 29
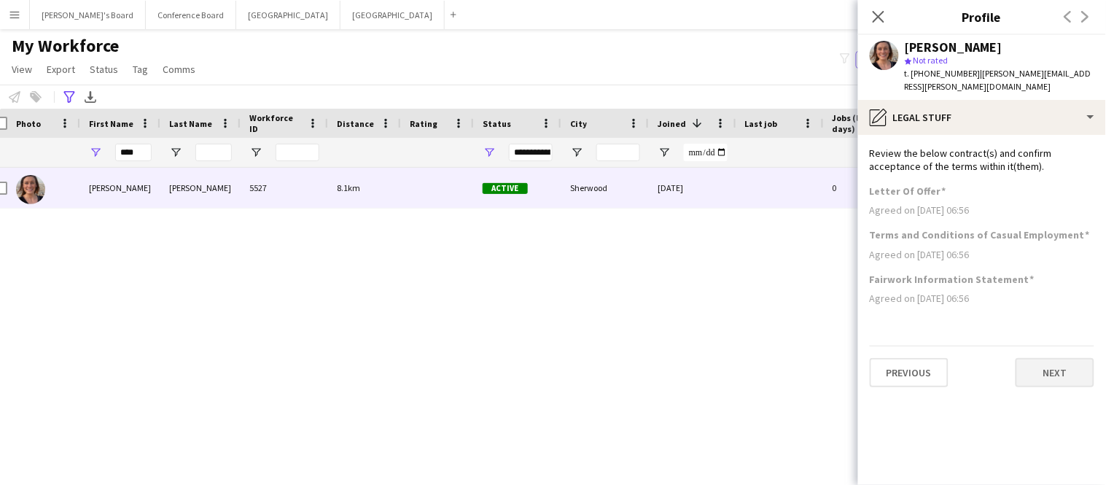
scroll to position [0, 0]
click at [1055, 361] on button "Next" at bounding box center [1055, 372] width 79 height 29
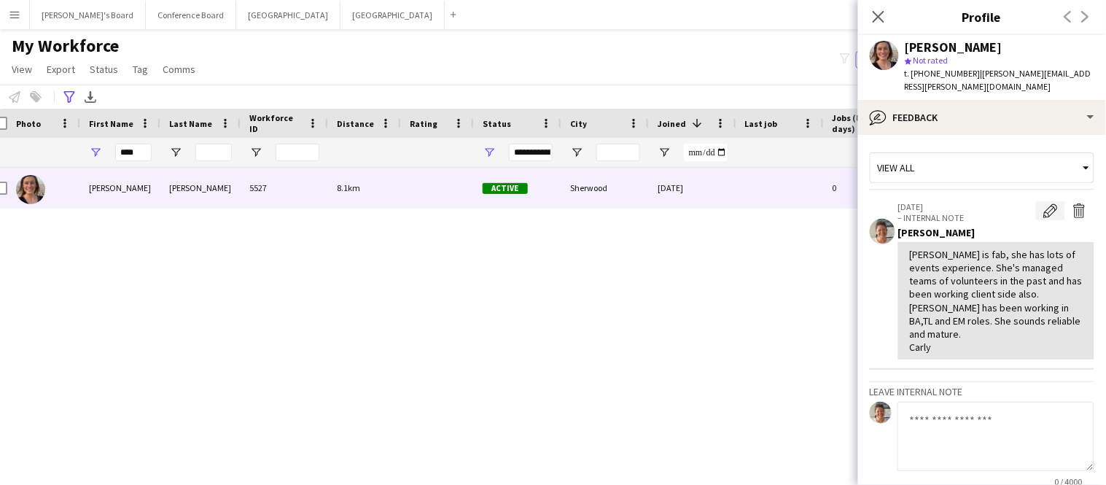
click at [1047, 203] on app-icon "Edit internal note" at bounding box center [1050, 210] width 15 height 15
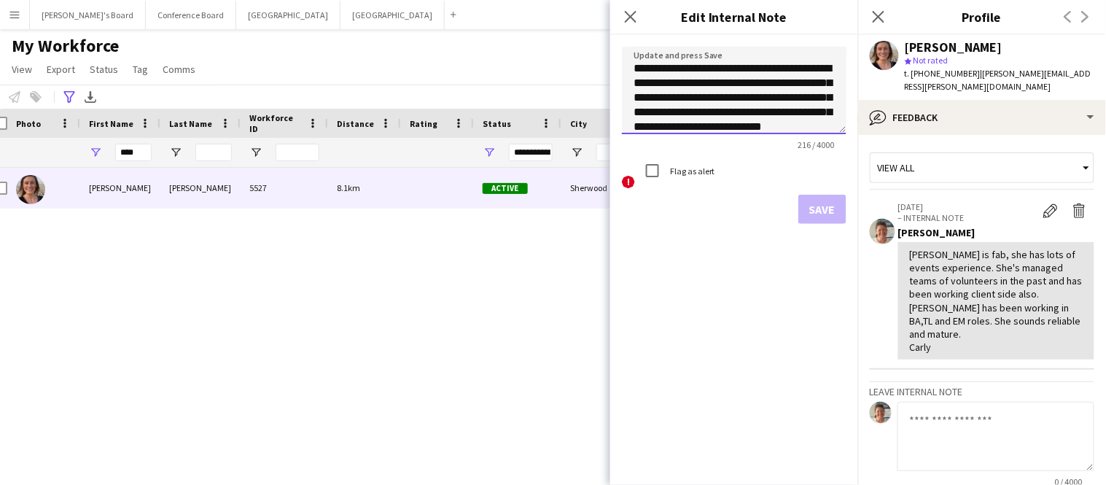
click at [802, 133] on textarea "**********" at bounding box center [734, 90] width 225 height 87
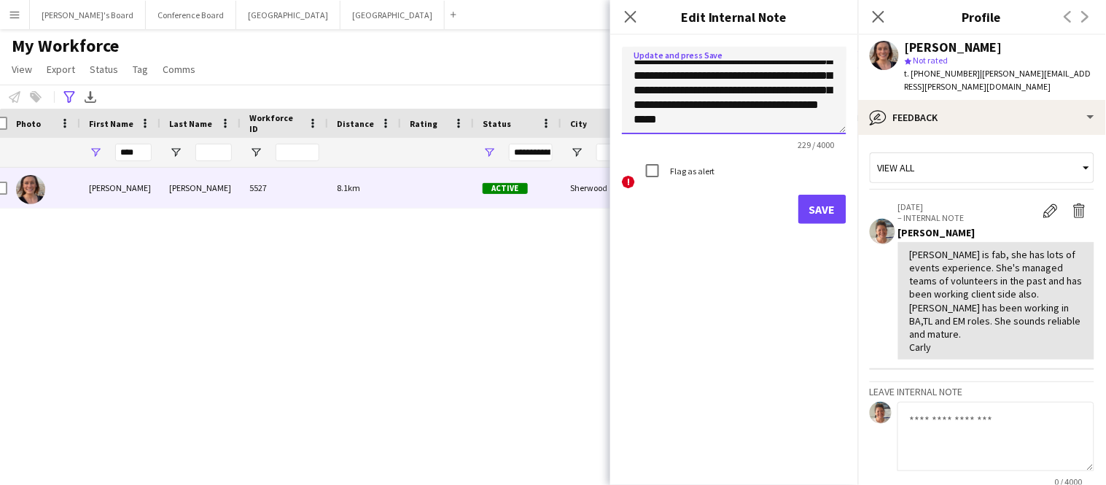
type textarea "**********"
click at [818, 202] on button "Save" at bounding box center [822, 209] width 48 height 29
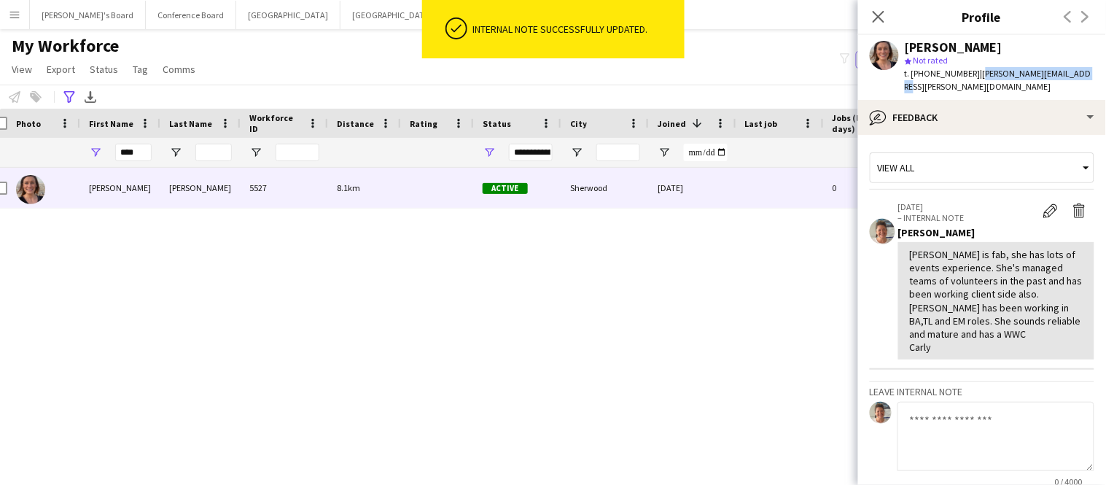
drag, startPoint x: 970, startPoint y: 74, endPoint x: 1070, endPoint y: 79, distance: 100.7
click at [1070, 79] on app-profile-header "[PERSON_NAME] star Not rated t. [PHONE_NUMBER] | [PERSON_NAME][EMAIL_ADDRESS][P…" at bounding box center [982, 67] width 248 height 65
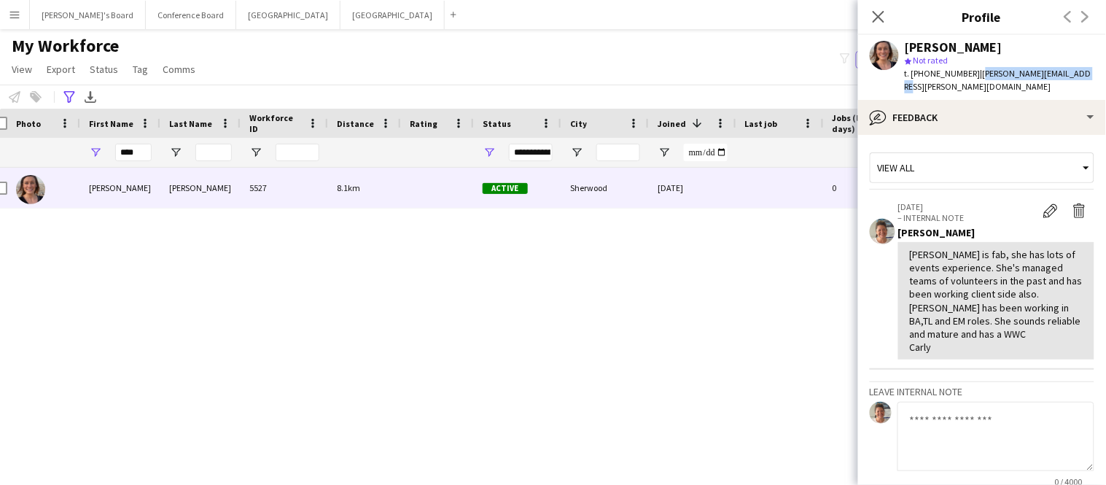
copy span "[PERSON_NAME][EMAIL_ADDRESS][PERSON_NAME][DOMAIN_NAME]"
click at [878, 15] on icon at bounding box center [878, 16] width 14 height 14
